Goal: Task Accomplishment & Management: Use online tool/utility

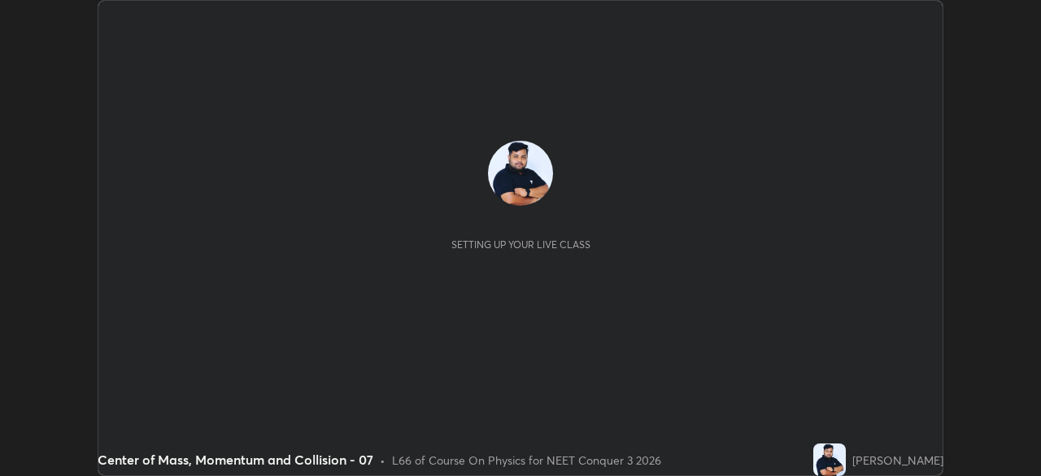
scroll to position [476, 1041]
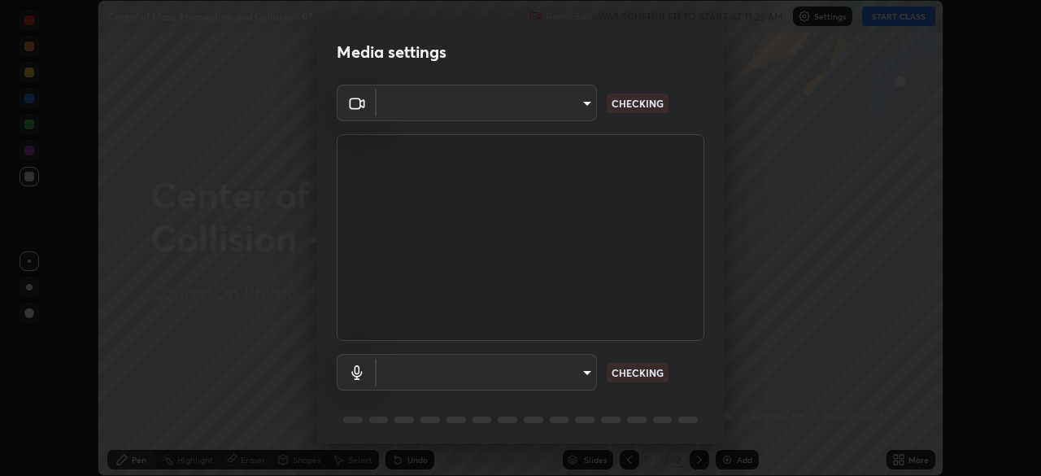
type input "1c1fc7f170fe0fb63c593947f71fbe7b7276dd803ac4132beb317857cbf647bf"
type input "default"
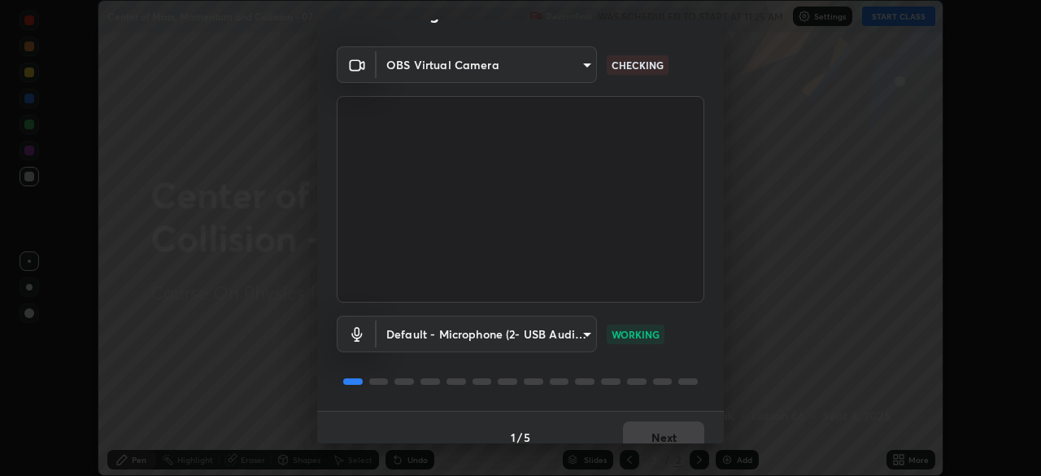
scroll to position [58, 0]
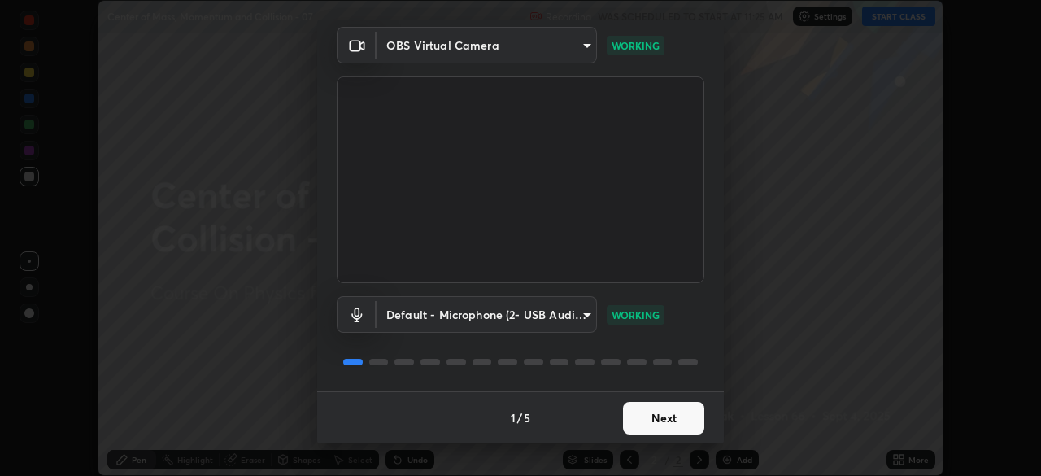
click at [661, 419] on button "Next" at bounding box center [663, 418] width 81 height 33
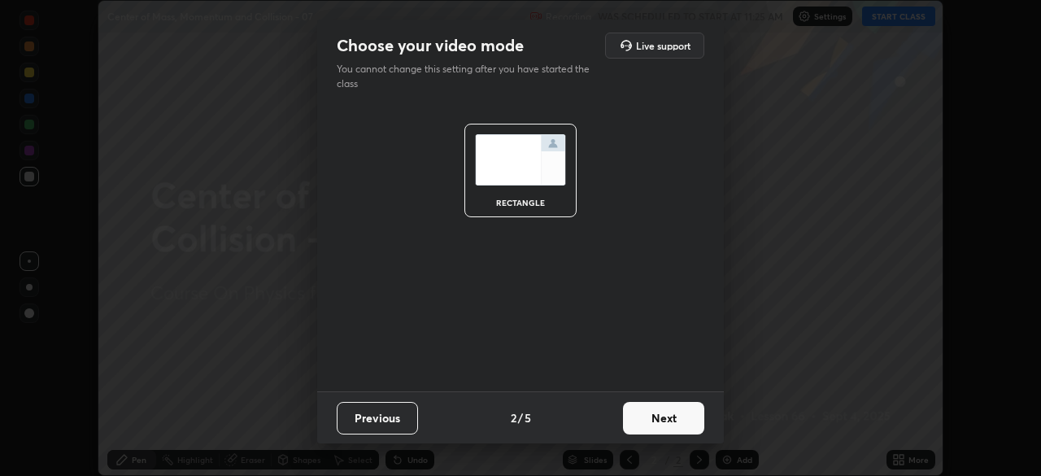
scroll to position [0, 0]
click at [663, 415] on button "Next" at bounding box center [663, 418] width 81 height 33
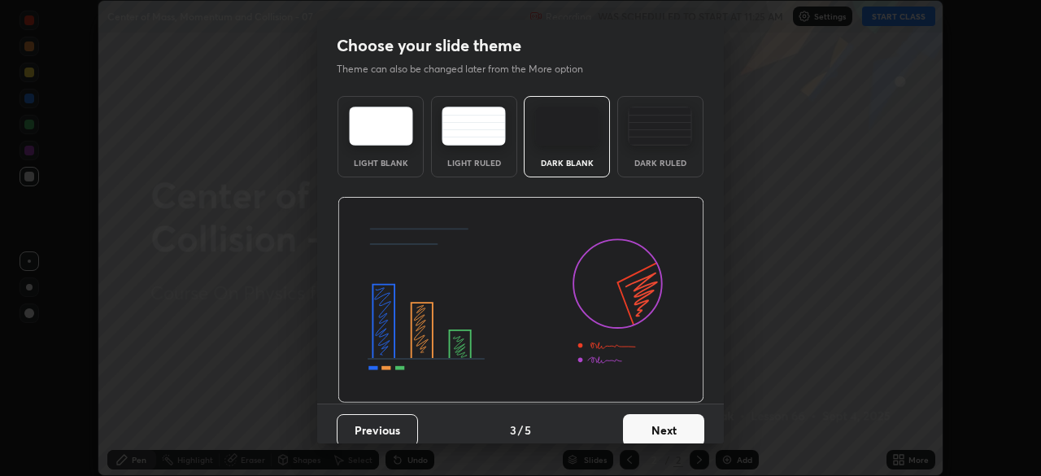
click at [659, 425] on button "Next" at bounding box center [663, 430] width 81 height 33
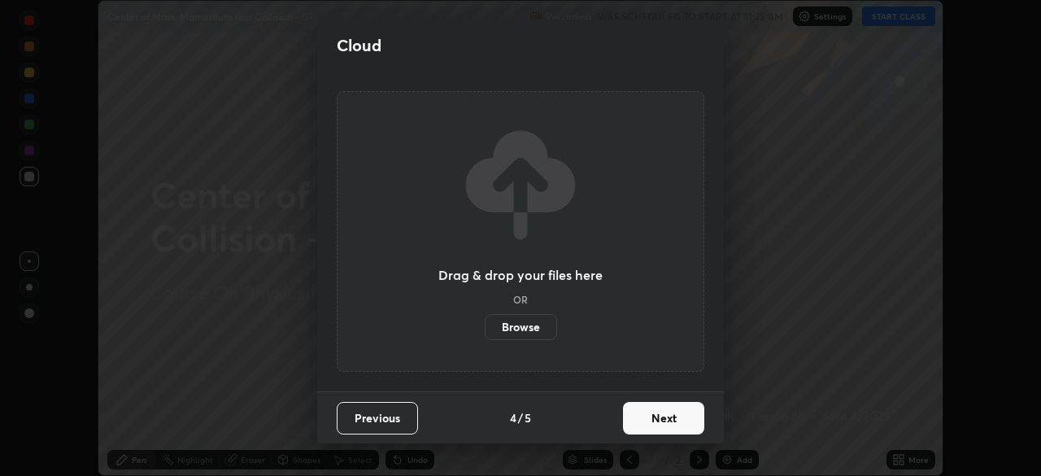
click at [660, 417] on button "Next" at bounding box center [663, 418] width 81 height 33
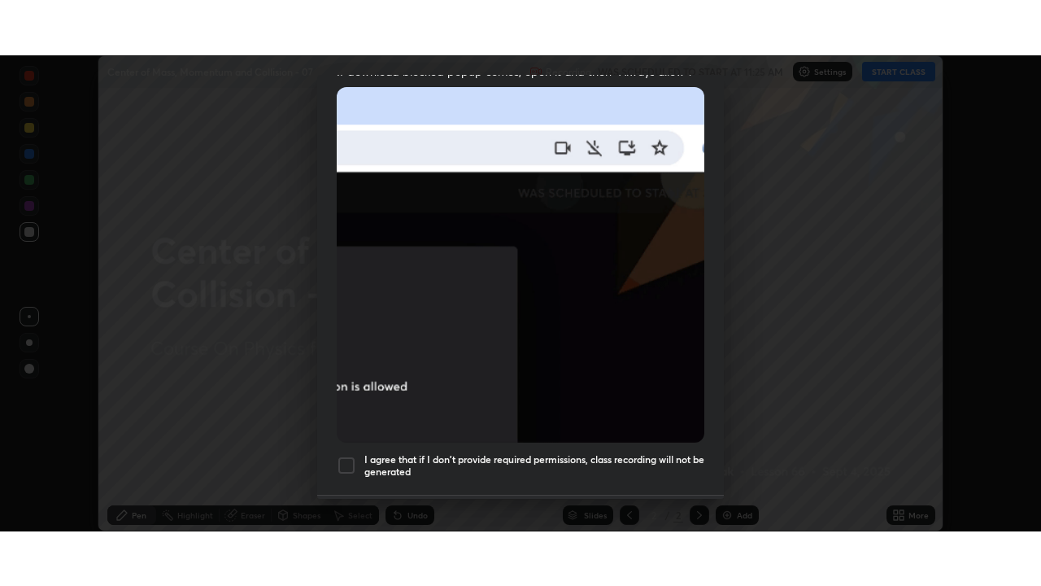
scroll to position [390, 0]
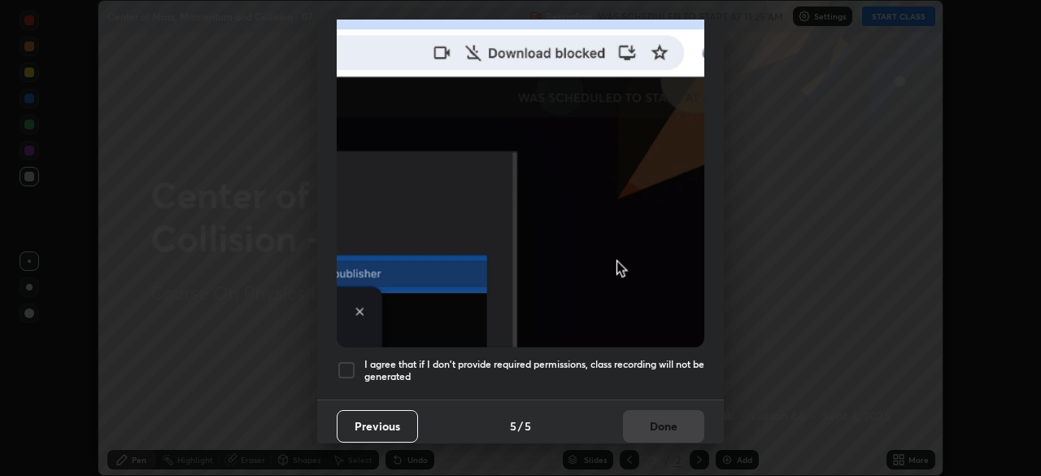
click at [358, 363] on div "I agree that if I don't provide required permissions, class recording will not …" at bounding box center [521, 370] width 368 height 20
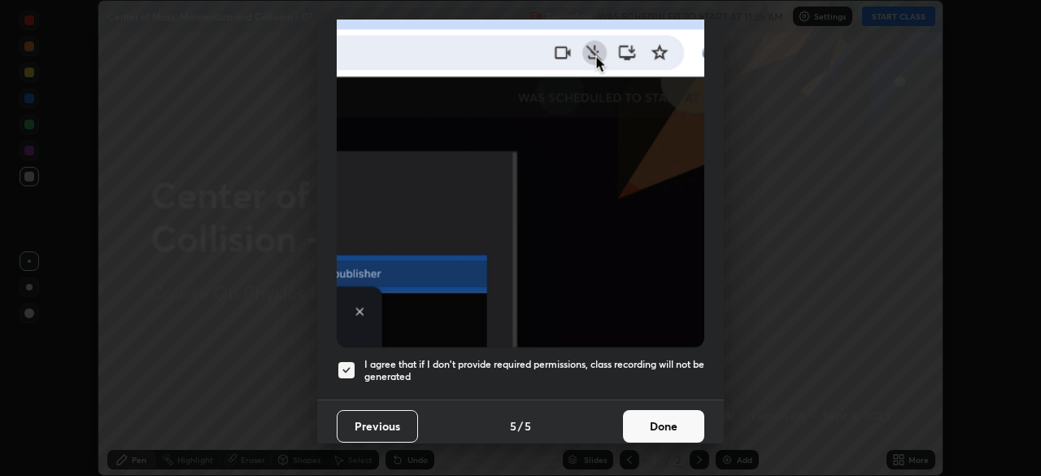
click at [669, 424] on button "Done" at bounding box center [663, 426] width 81 height 33
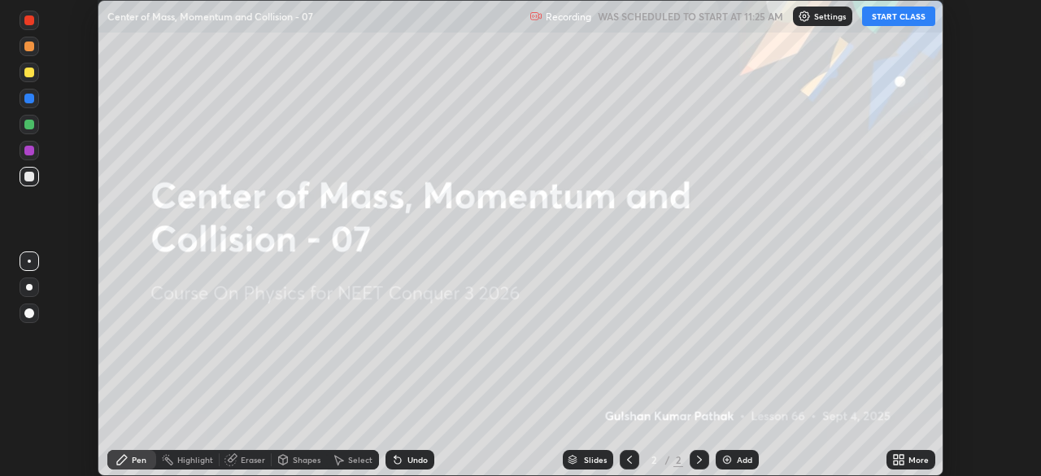
click at [920, 23] on button "START CLASS" at bounding box center [898, 17] width 73 height 20
click at [901, 462] on icon at bounding box center [902, 462] width 4 height 4
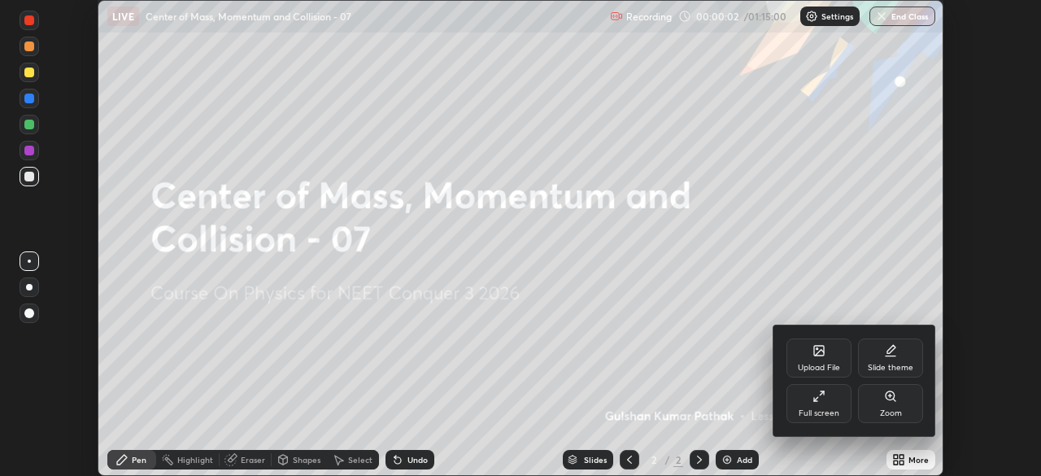
click at [823, 400] on icon at bounding box center [818, 396] width 13 height 13
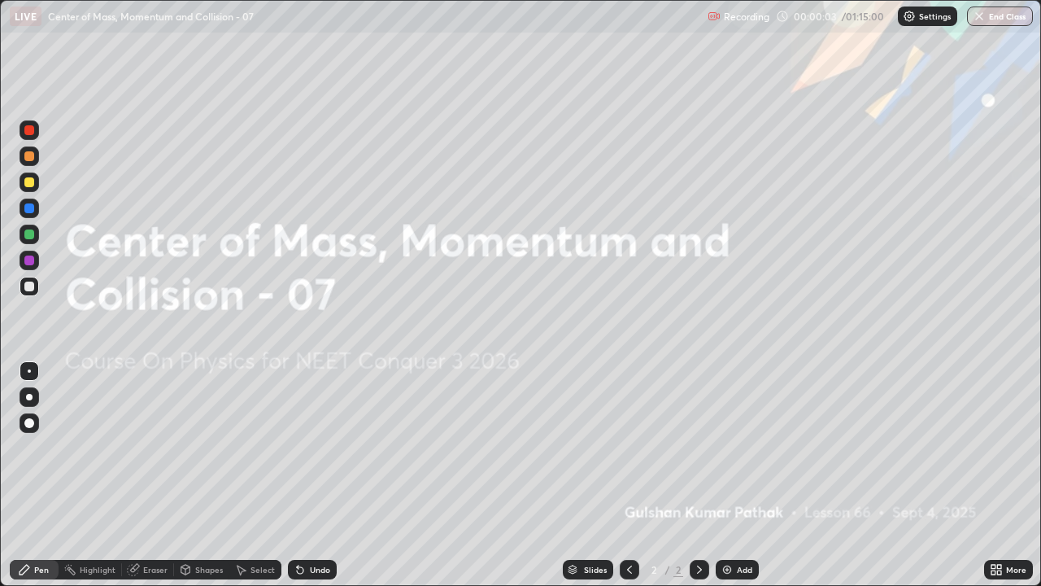
scroll to position [586, 1041]
click at [745, 475] on div "Add" at bounding box center [744, 569] width 15 height 8
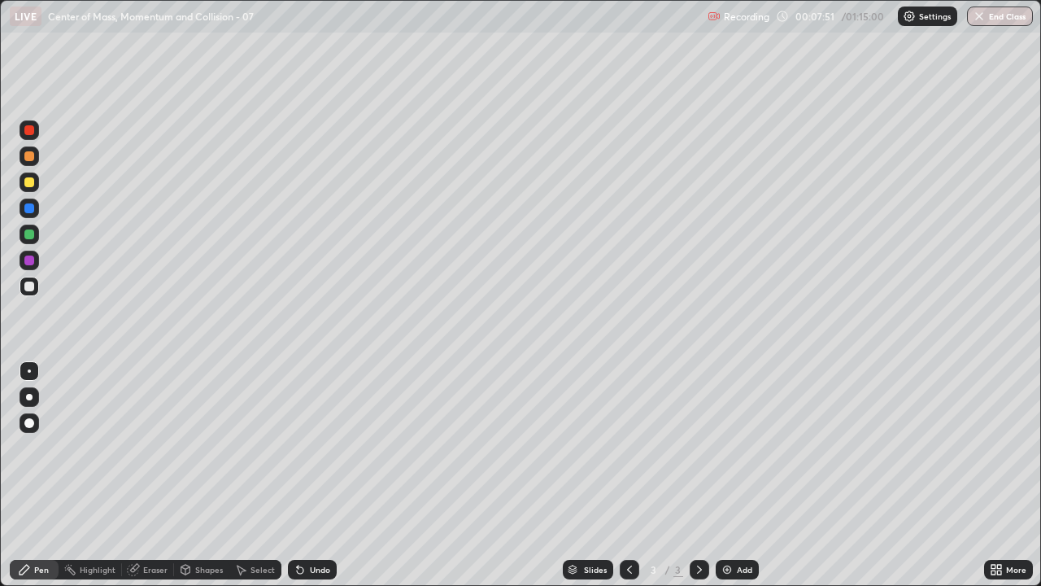
click at [33, 418] on div at bounding box center [30, 423] width 20 height 20
click at [36, 287] on div at bounding box center [30, 287] width 20 height 20
click at [326, 475] on div "Undo" at bounding box center [312, 570] width 49 height 20
click at [325, 475] on div "Undo" at bounding box center [312, 570] width 49 height 20
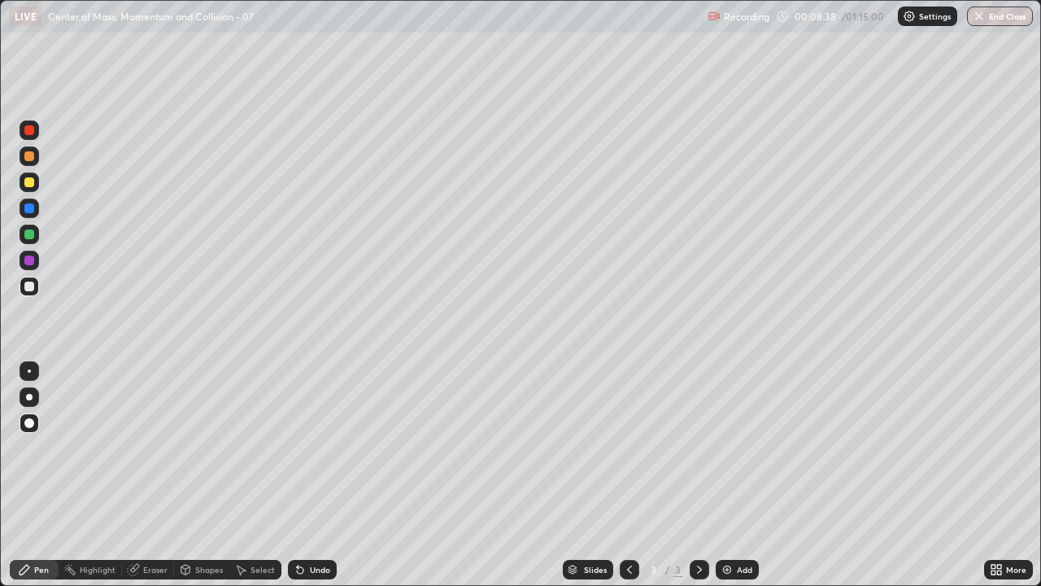
click at [325, 475] on div "Undo" at bounding box center [312, 570] width 49 height 20
click at [327, 475] on div "Undo" at bounding box center [312, 570] width 49 height 20
click at [28, 241] on div at bounding box center [30, 234] width 20 height 20
click at [722, 475] on img at bounding box center [727, 569] width 13 height 13
click at [33, 285] on div at bounding box center [29, 286] width 10 height 10
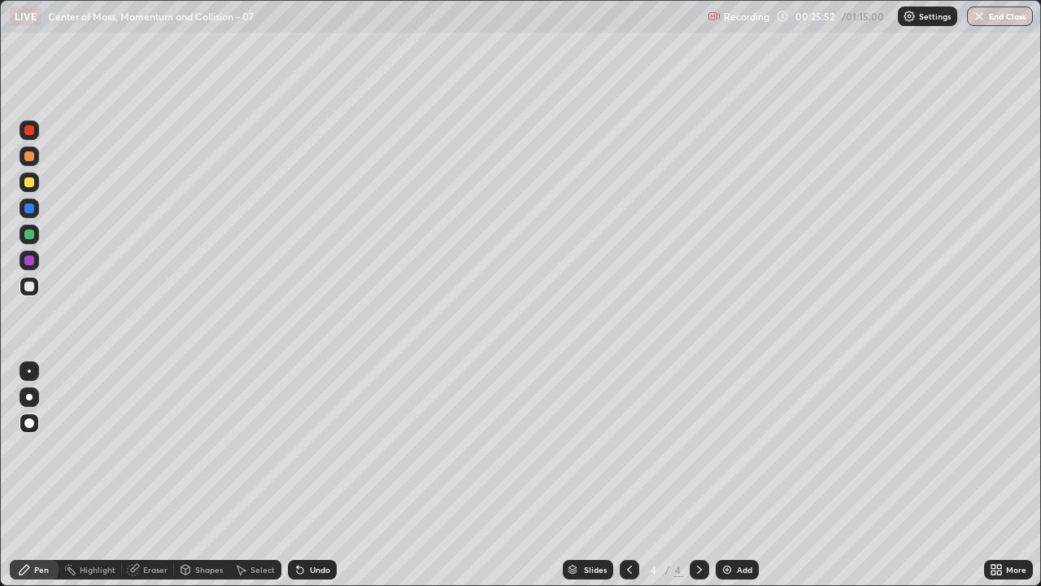
click at [733, 475] on div "Add" at bounding box center [737, 570] width 43 height 20
click at [731, 475] on img at bounding box center [727, 569] width 13 height 13
click at [744, 475] on div "Add" at bounding box center [744, 569] width 15 height 8
click at [29, 238] on div at bounding box center [29, 234] width 10 height 10
click at [30, 259] on div at bounding box center [29, 260] width 10 height 10
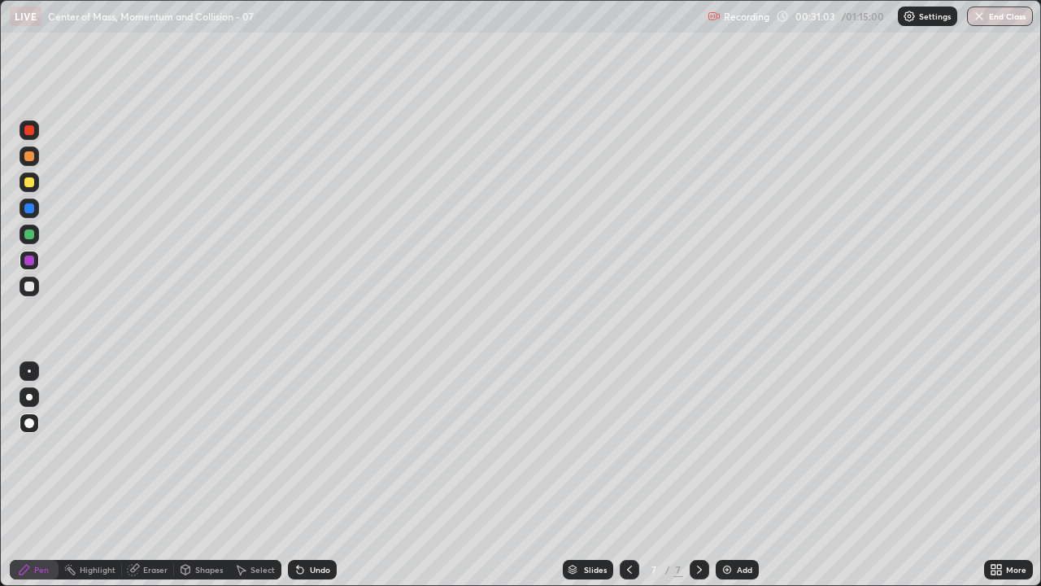
click at [29, 211] on div at bounding box center [29, 208] width 10 height 10
click at [30, 293] on div at bounding box center [30, 287] width 20 height 20
click at [30, 183] on div at bounding box center [29, 182] width 10 height 10
click at [602, 475] on div "Slides" at bounding box center [588, 570] width 50 height 20
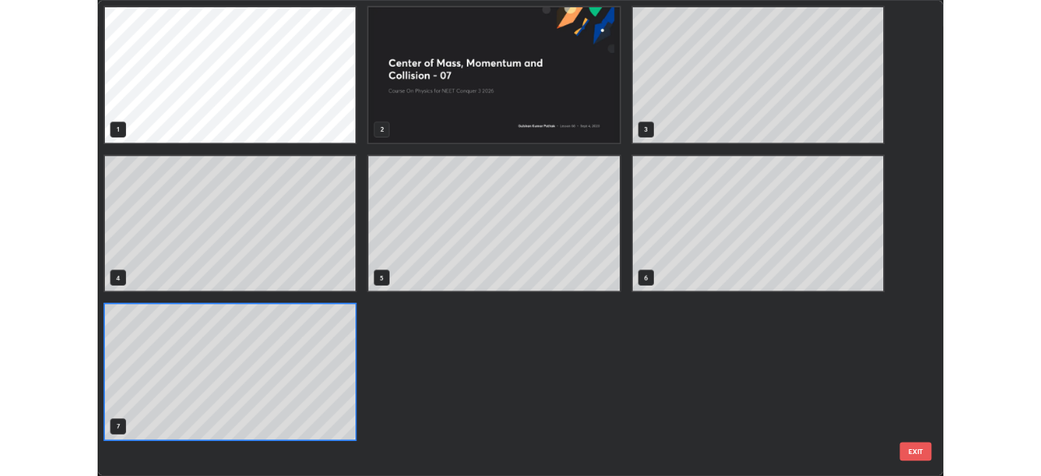
scroll to position [579, 1031]
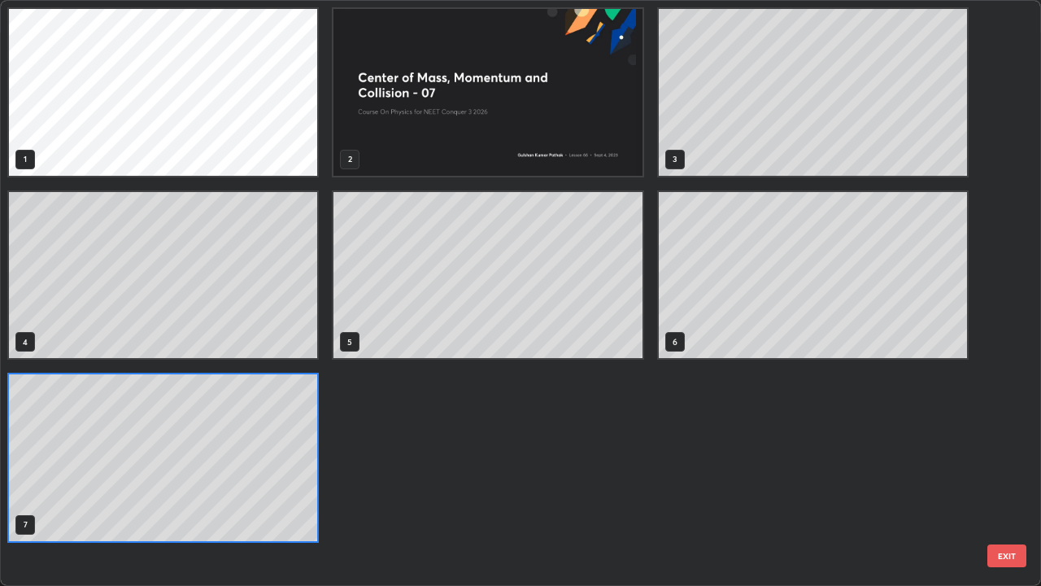
click at [610, 475] on div "1 2 3 4 5 6 7" at bounding box center [488, 275] width 974 height 548
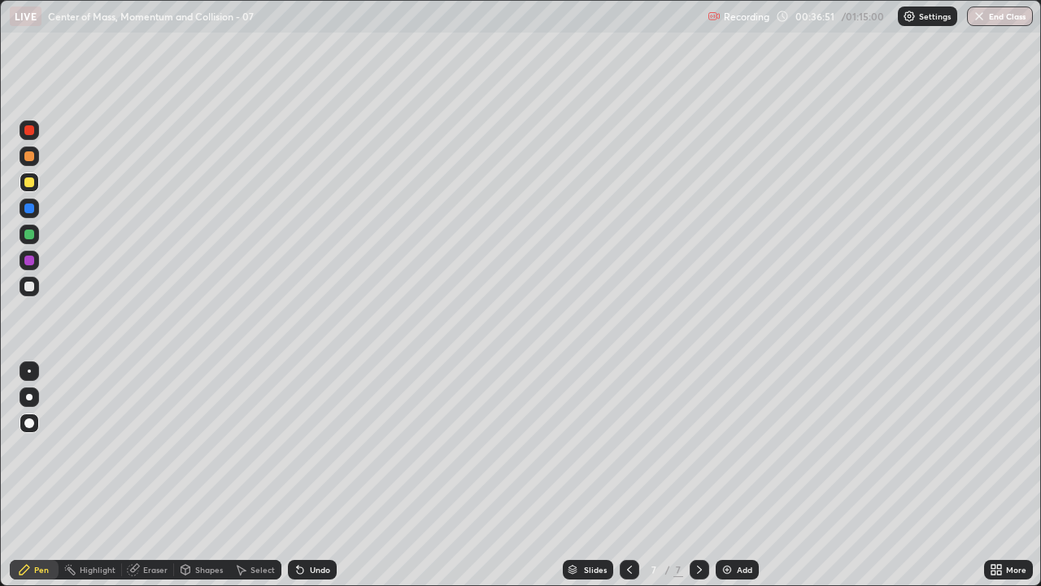
click at [734, 475] on div "Add" at bounding box center [737, 570] width 43 height 20
click at [214, 475] on div "Shapes" at bounding box center [209, 569] width 28 height 8
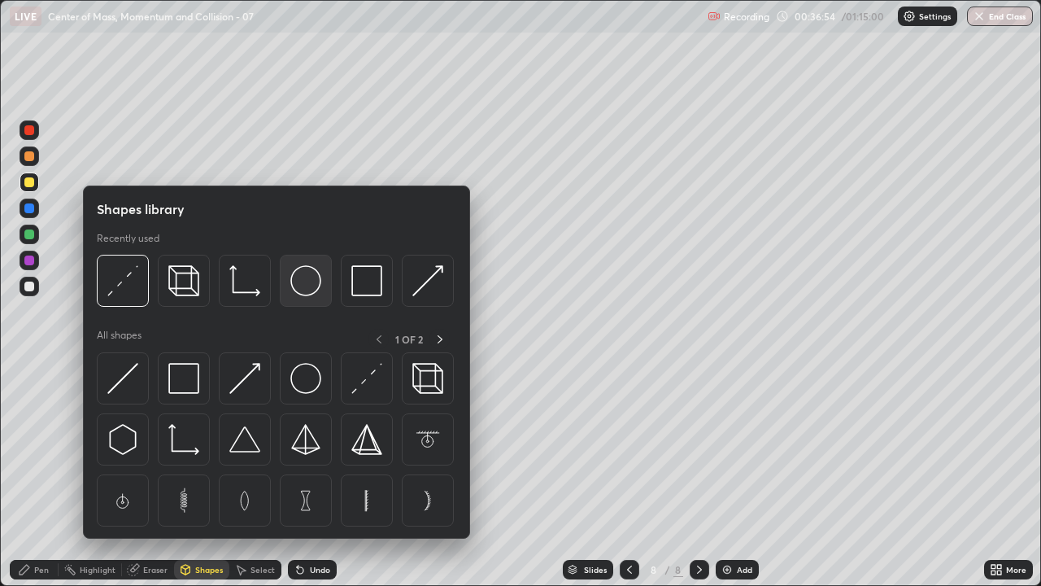
click at [302, 284] on img at bounding box center [305, 280] width 31 height 31
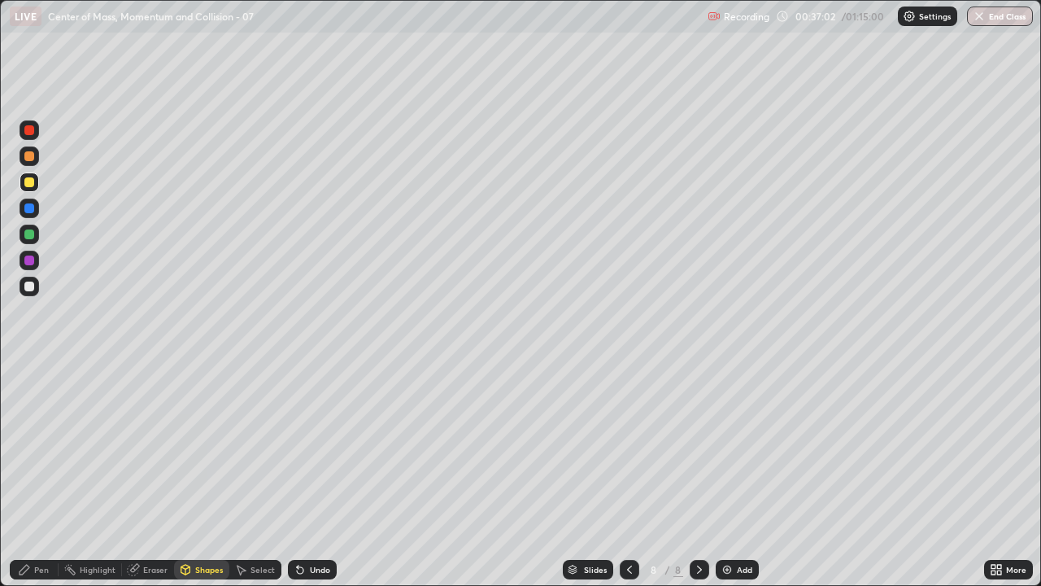
click at [46, 475] on div "Pen" at bounding box center [41, 569] width 15 height 8
click at [32, 288] on div at bounding box center [29, 286] width 10 height 10
click at [211, 475] on div "Shapes" at bounding box center [209, 569] width 28 height 8
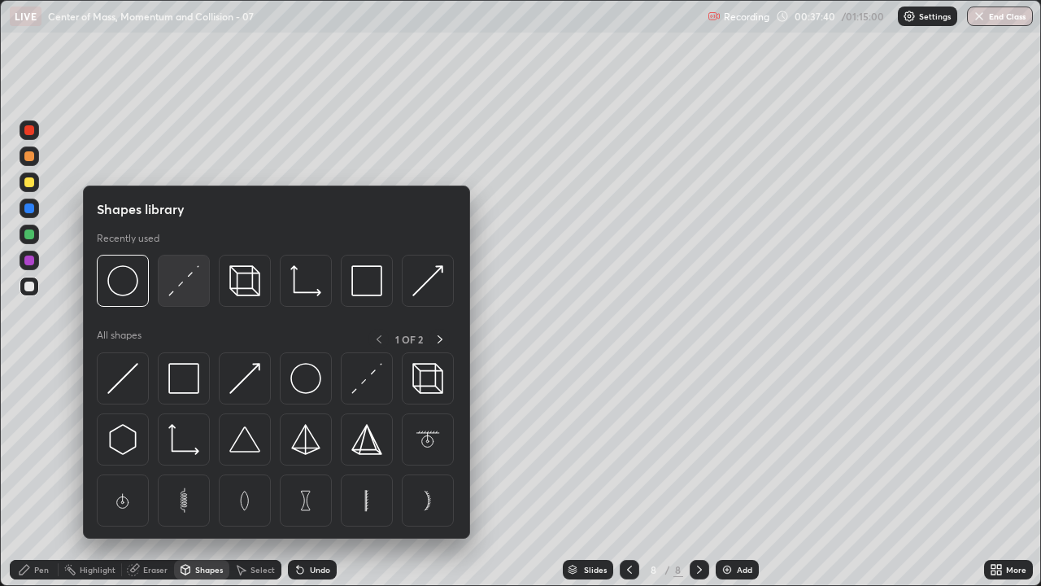
click at [187, 290] on img at bounding box center [183, 280] width 31 height 31
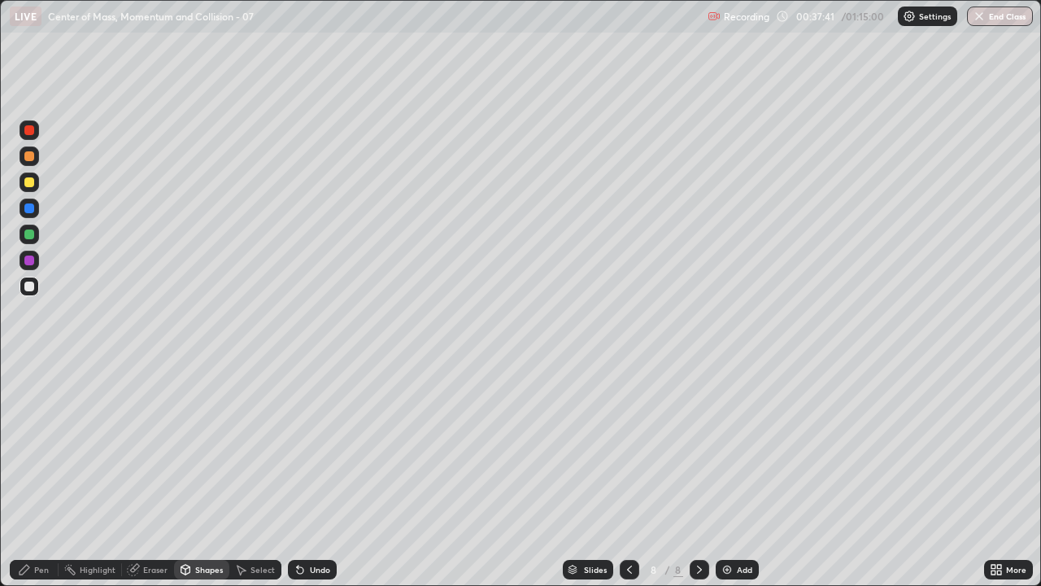
click at [30, 234] on div at bounding box center [29, 234] width 10 height 10
click at [211, 475] on div "Shapes" at bounding box center [209, 569] width 28 height 8
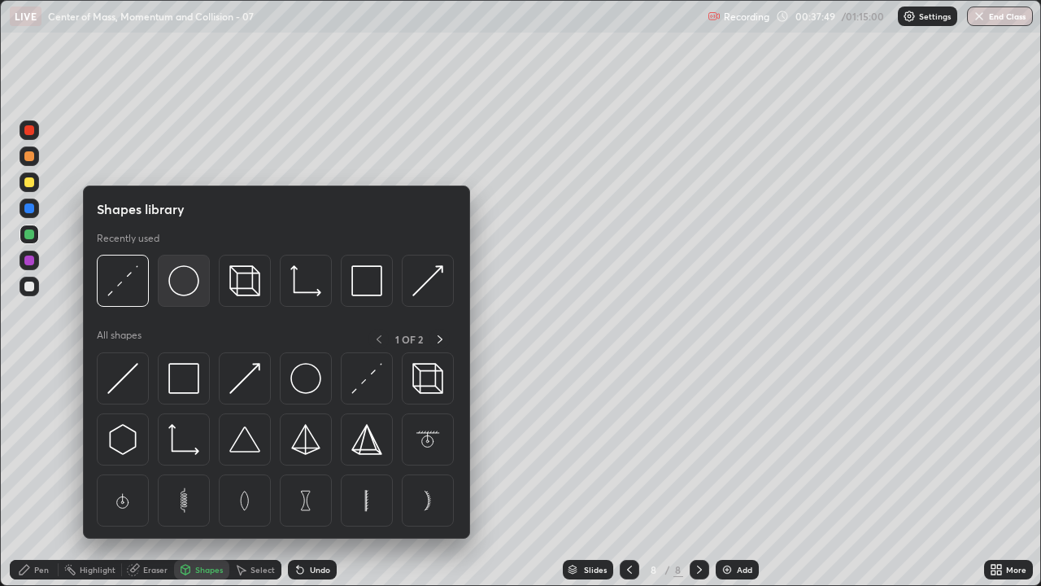
click at [188, 276] on img at bounding box center [183, 280] width 31 height 31
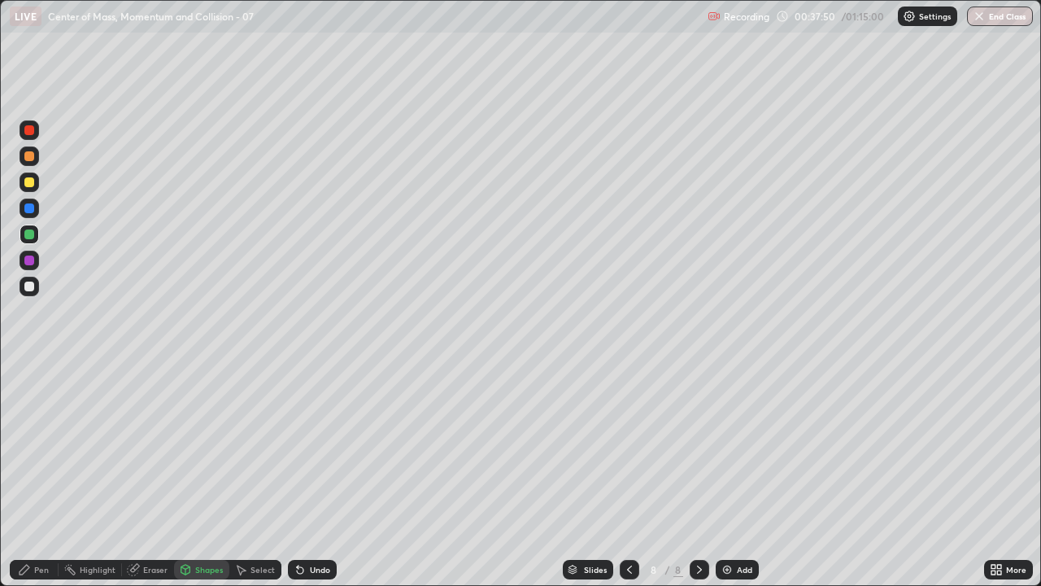
click at [32, 261] on div at bounding box center [29, 260] width 10 height 10
click at [47, 475] on div "Pen" at bounding box center [41, 569] width 15 height 8
click at [32, 289] on div at bounding box center [29, 286] width 10 height 10
click at [31, 236] on div at bounding box center [29, 234] width 10 height 10
click at [33, 290] on div at bounding box center [30, 287] width 20 height 20
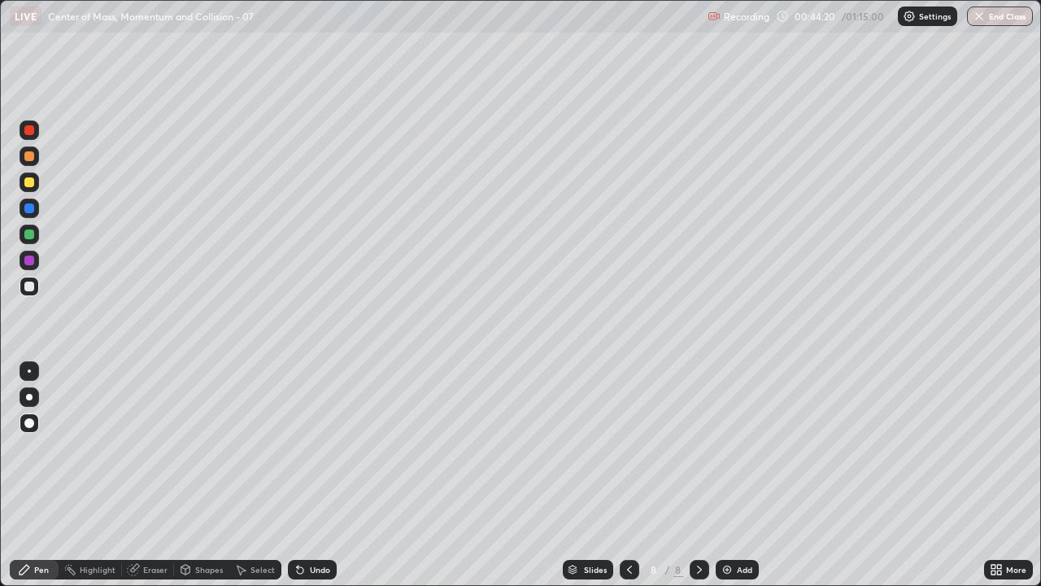
click at [30, 211] on div at bounding box center [29, 208] width 10 height 10
click at [320, 475] on div "Undo" at bounding box center [320, 569] width 20 height 8
click at [329, 475] on div "Undo" at bounding box center [312, 570] width 49 height 20
click at [22, 475] on div at bounding box center [29, 455] width 26 height 195
click at [154, 475] on div "Eraser" at bounding box center [148, 570] width 52 height 20
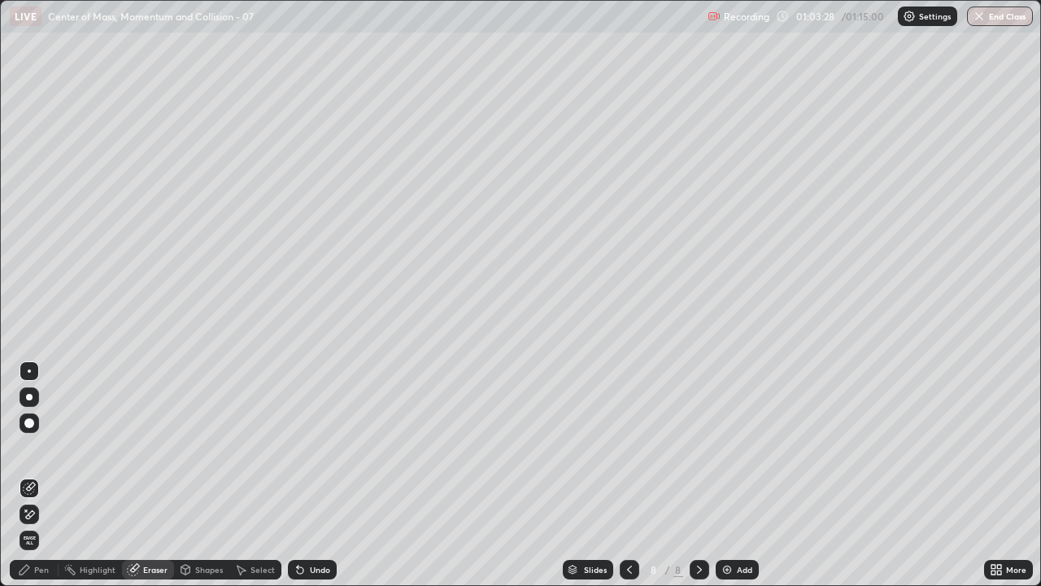
click at [36, 475] on div "Pen" at bounding box center [41, 569] width 15 height 8
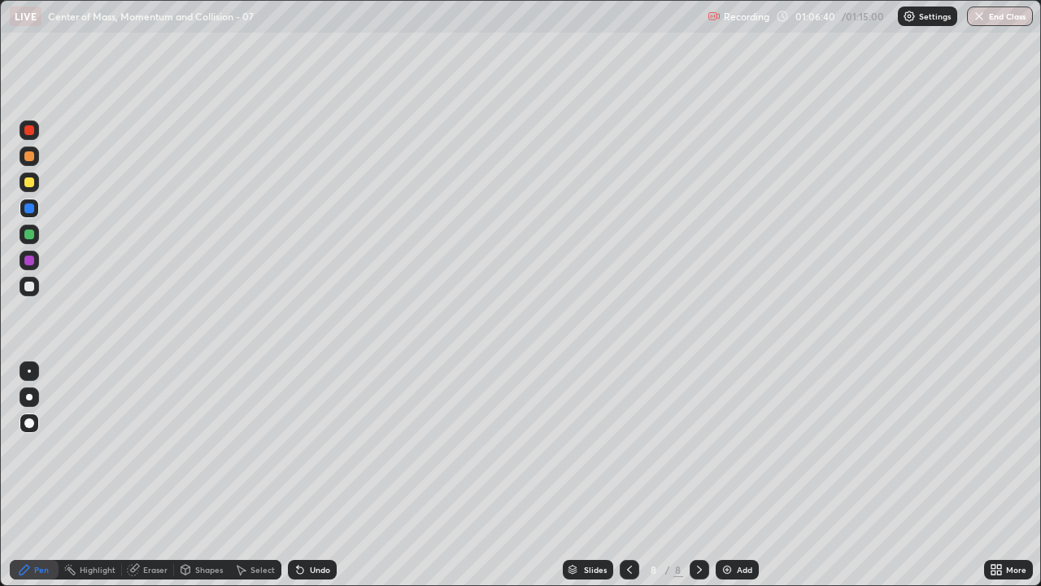
click at [738, 475] on div "Add" at bounding box center [737, 570] width 43 height 20
click at [210, 475] on div "Shapes" at bounding box center [209, 569] width 28 height 8
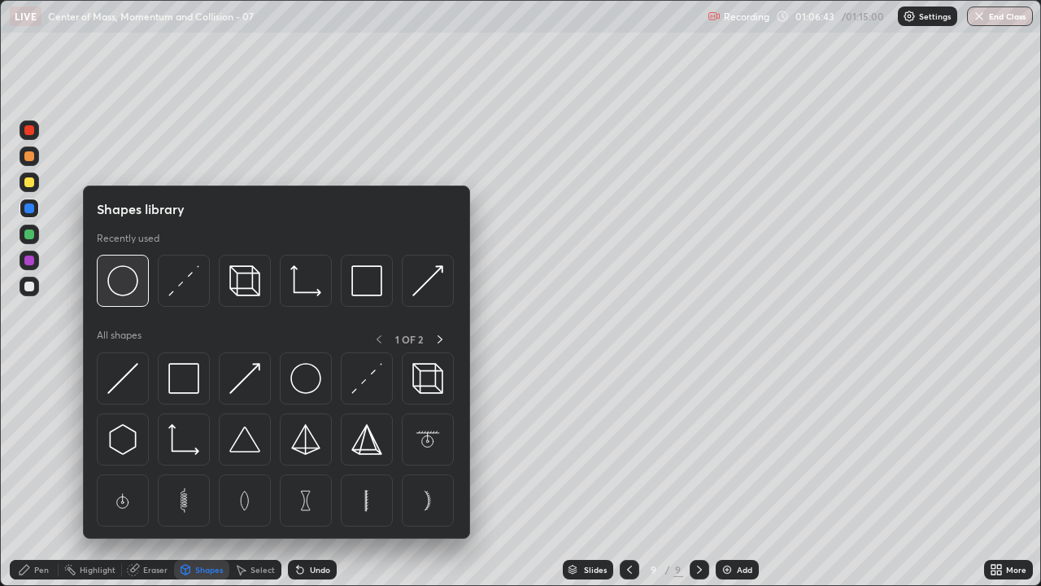
click at [127, 275] on img at bounding box center [122, 280] width 31 height 31
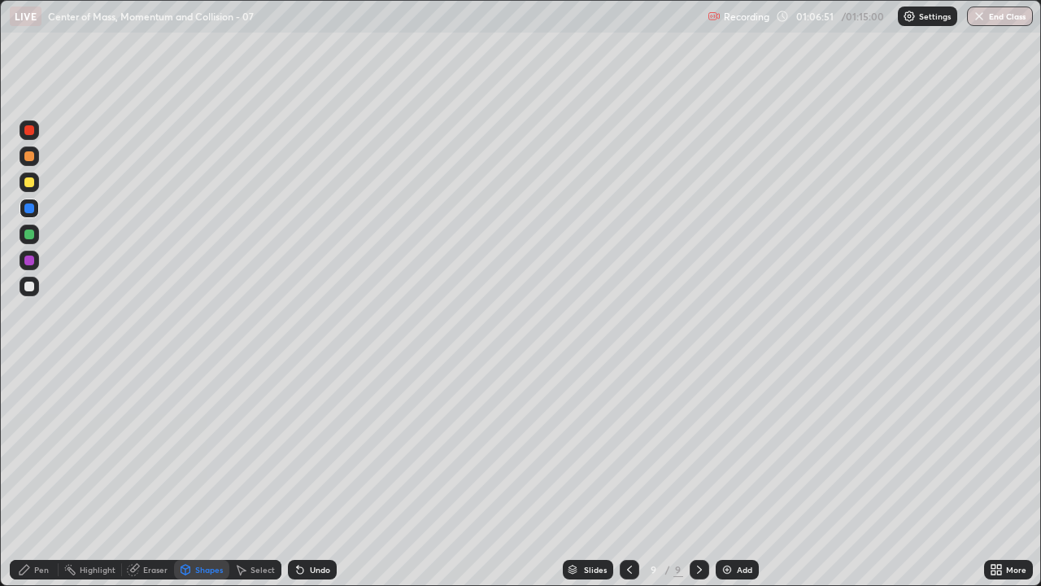
click at [211, 475] on div "Shapes" at bounding box center [209, 569] width 28 height 8
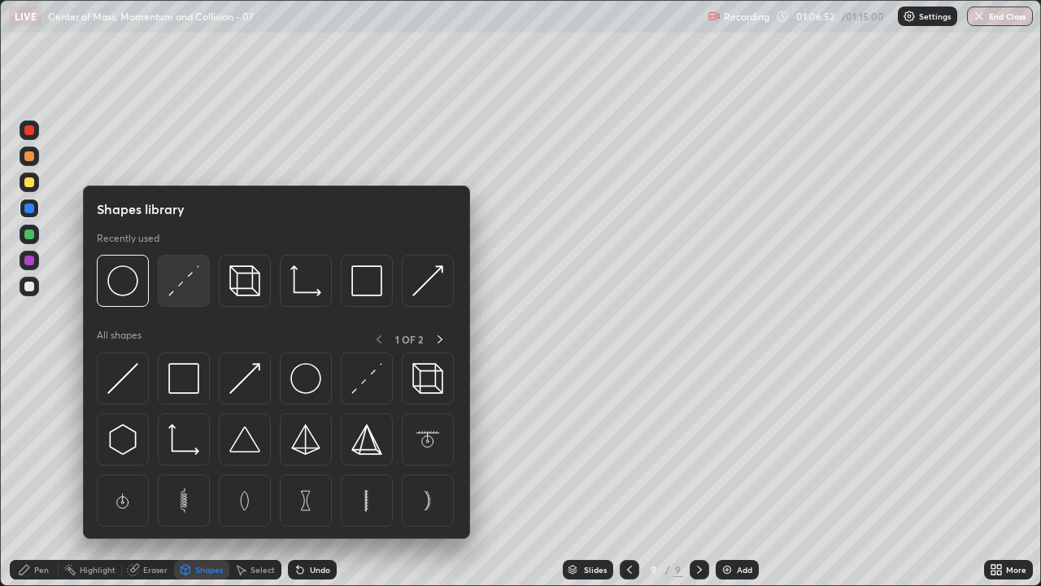
click at [183, 291] on img at bounding box center [183, 280] width 31 height 31
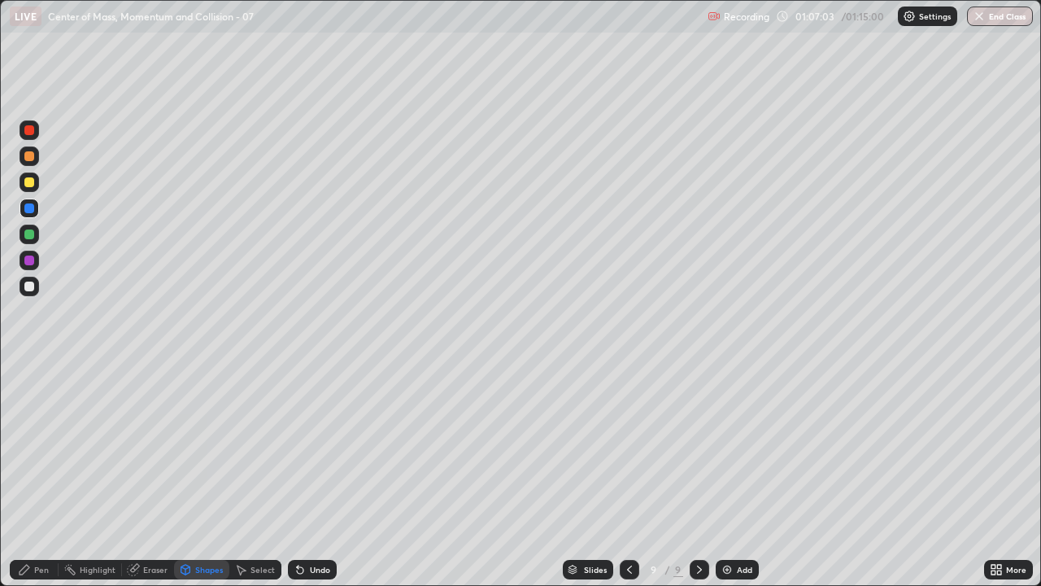
click at [35, 475] on div "Pen" at bounding box center [34, 570] width 49 height 20
click at [30, 234] on div at bounding box center [29, 234] width 10 height 10
click at [30, 286] on div at bounding box center [29, 286] width 10 height 10
click at [300, 475] on icon at bounding box center [300, 570] width 7 height 7
click at [306, 475] on div "Undo" at bounding box center [312, 570] width 49 height 20
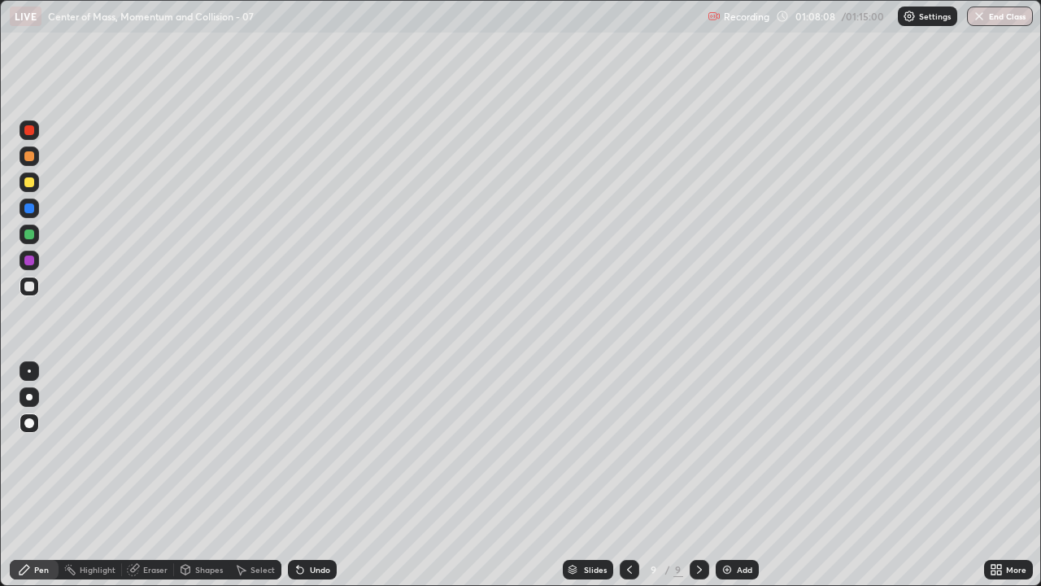
click at [311, 475] on div "Undo" at bounding box center [320, 569] width 20 height 8
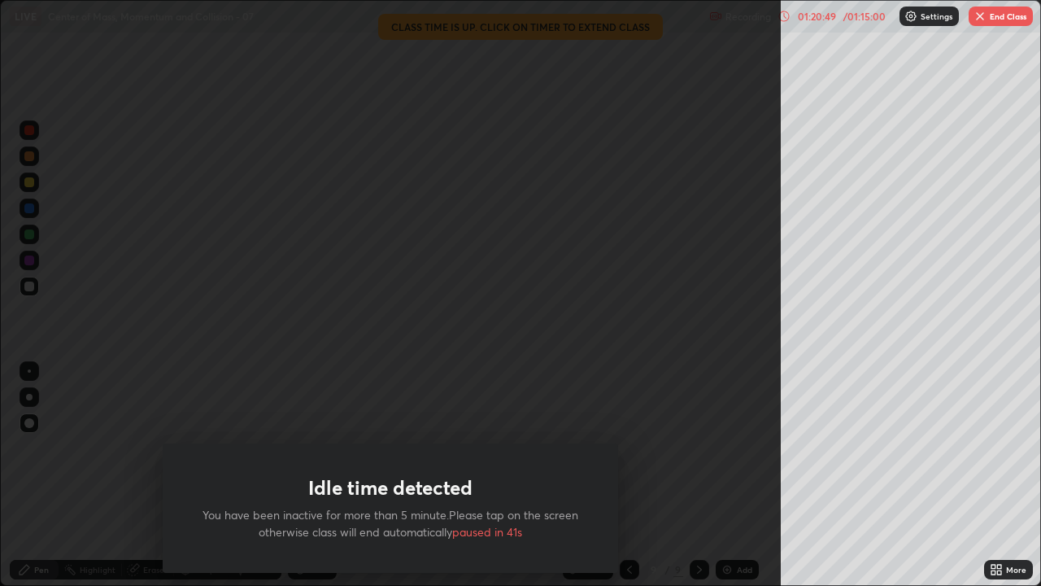
click at [1008, 22] on button "End Class" at bounding box center [1001, 17] width 64 height 20
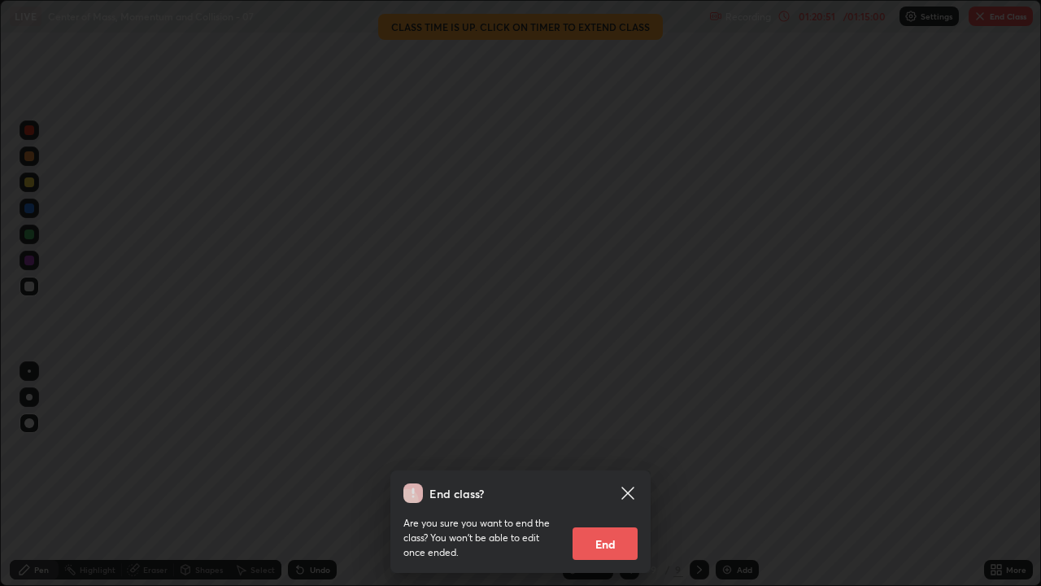
click at [614, 475] on button "End" at bounding box center [605, 543] width 65 height 33
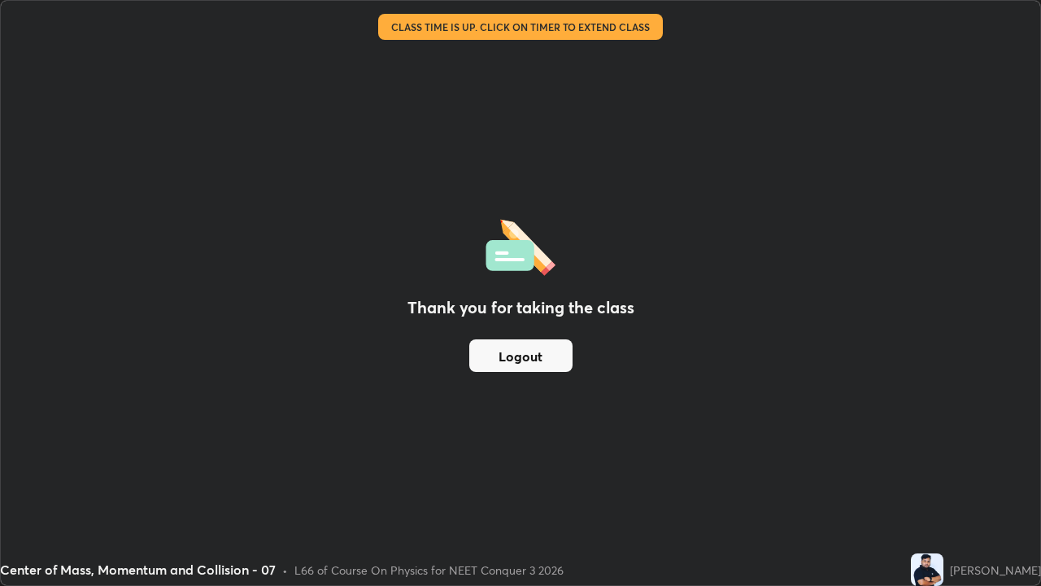
click at [911, 475] on img at bounding box center [927, 569] width 33 height 33
click at [527, 355] on button "Logout" at bounding box center [520, 355] width 103 height 33
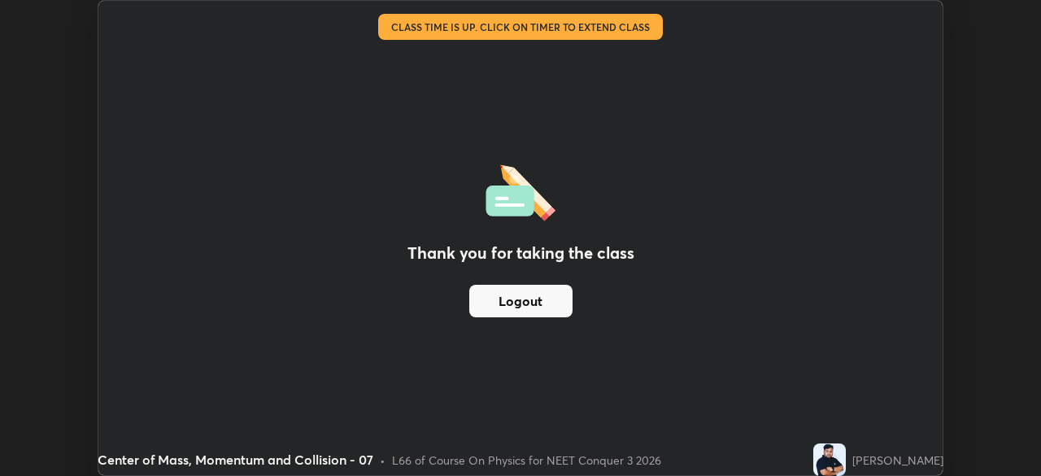
scroll to position [80854, 80289]
